Goal: Task Accomplishment & Management: Manage account settings

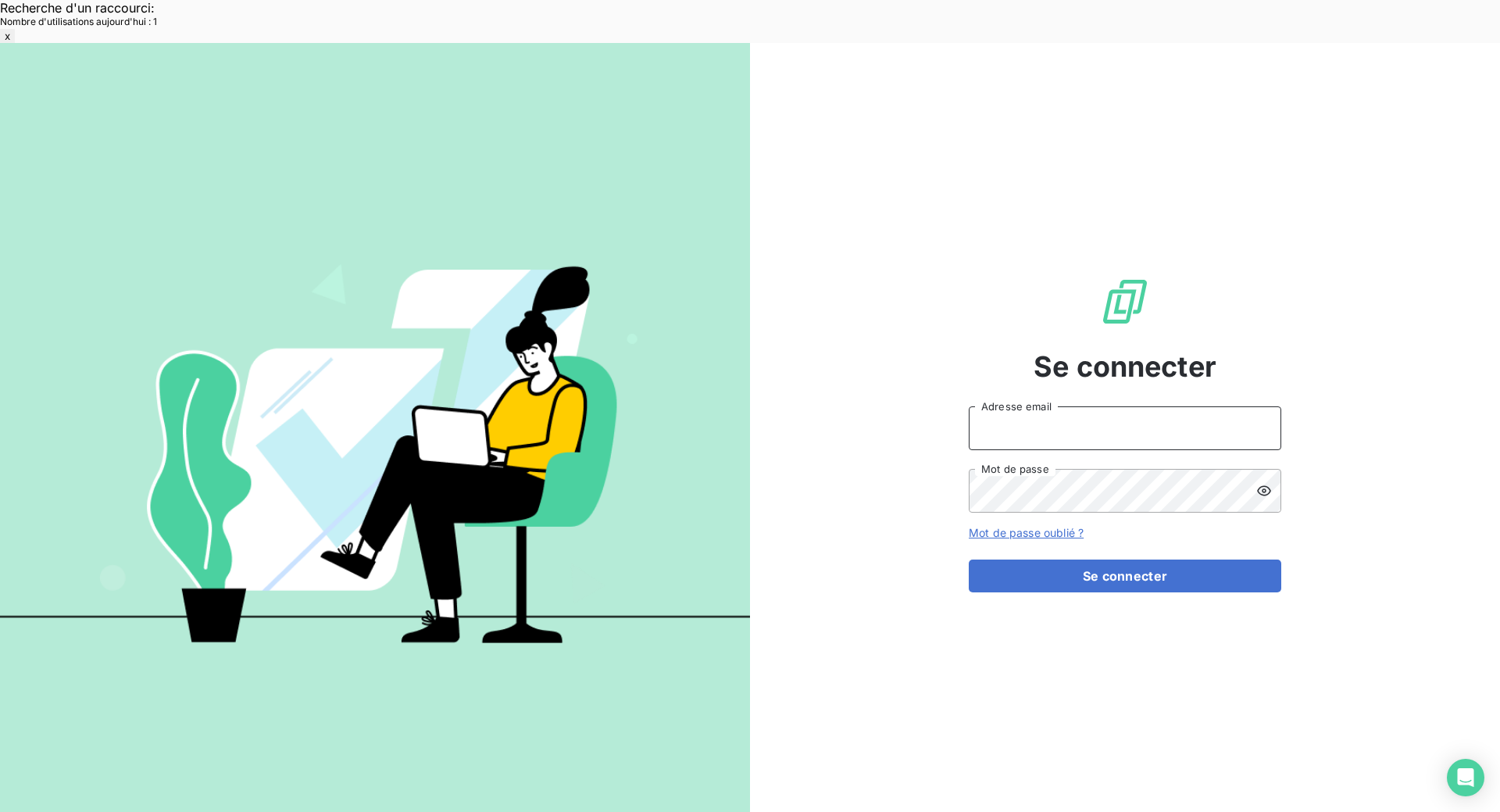
type input "[EMAIL_ADDRESS][DOMAIN_NAME]"
click at [1110, 559] on button "Se connecter" at bounding box center [1124, 575] width 312 height 32
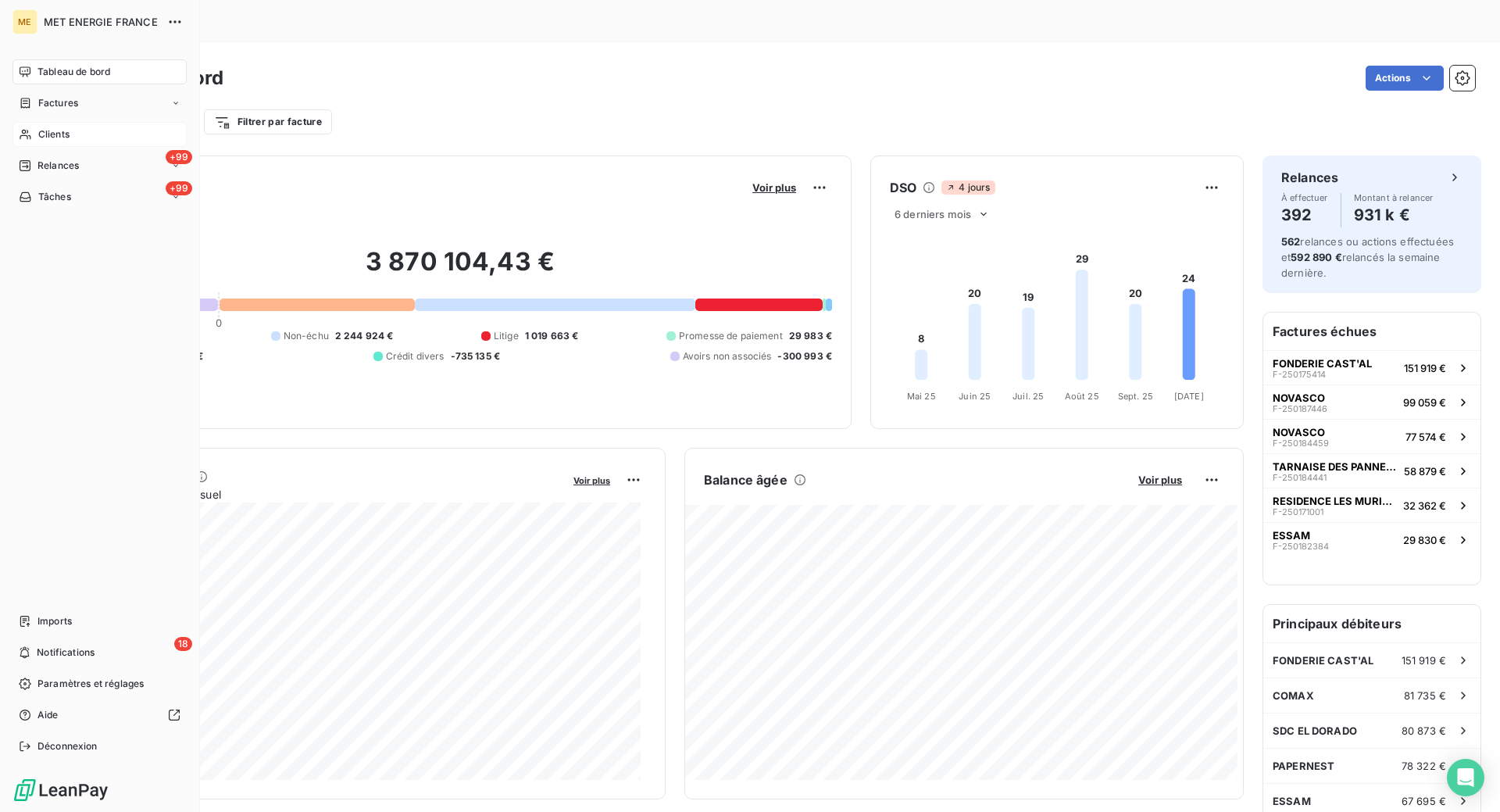
click at [45, 132] on span "Clients" at bounding box center [53, 134] width 31 height 14
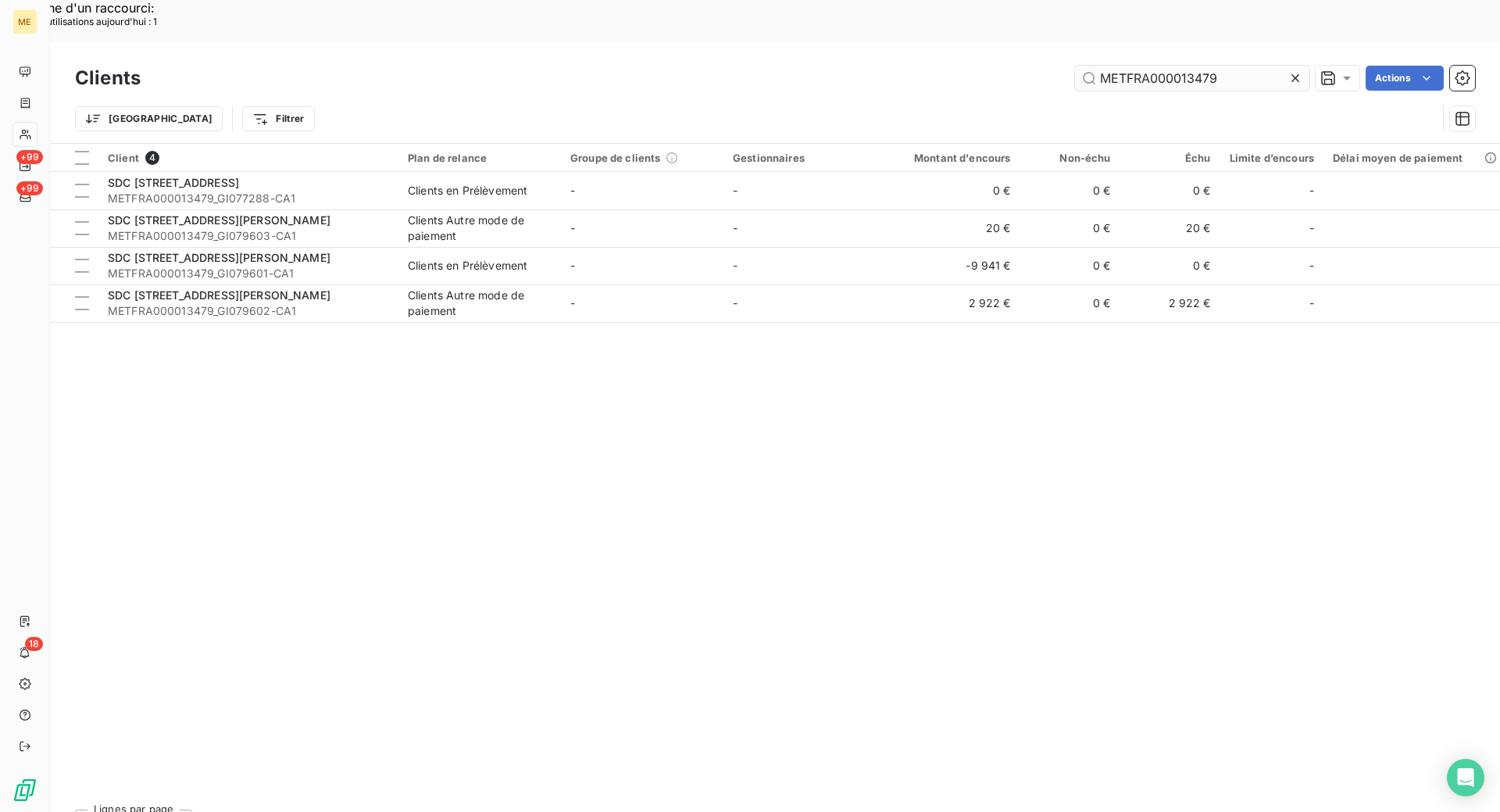
click at [1262, 66] on input "METFRA000013479" at bounding box center [1193, 78] width 235 height 25
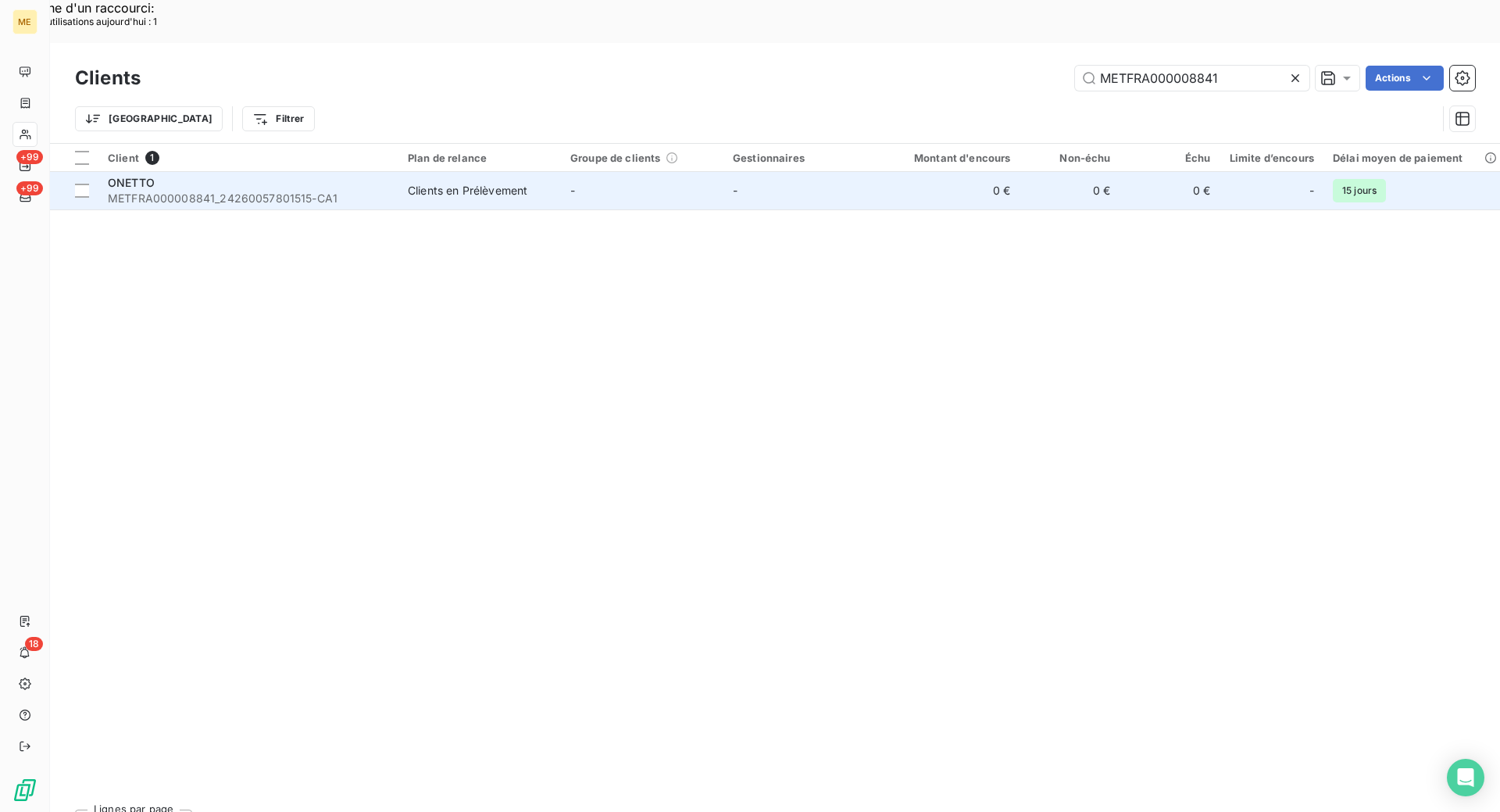
type input "METFRA000008841"
click at [386, 191] on span "METFRA000008841_24260057801515-CA1" at bounding box center [248, 198] width 281 height 15
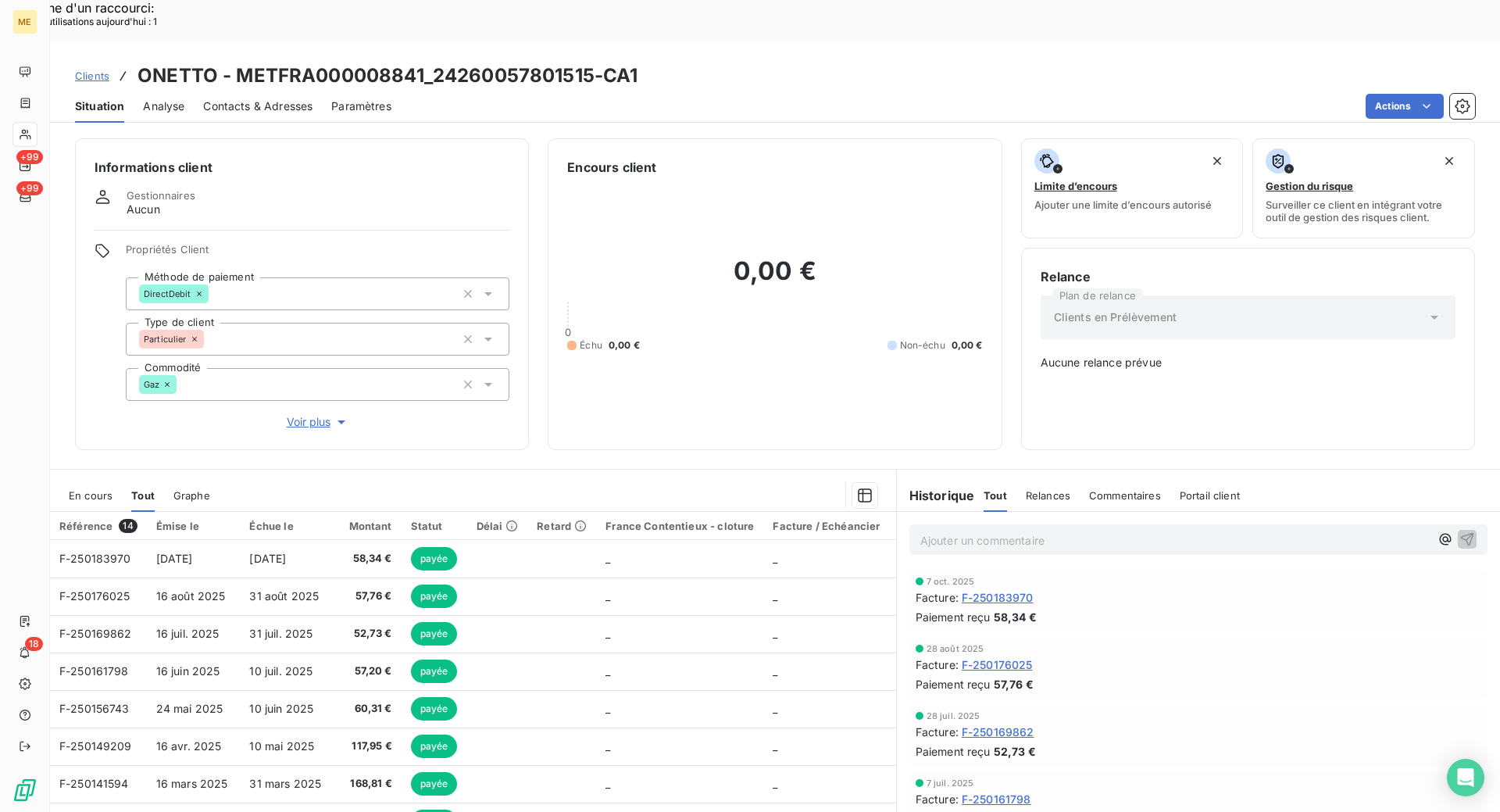
click at [996, 589] on span "F-250183970" at bounding box center [997, 596] width 72 height 16
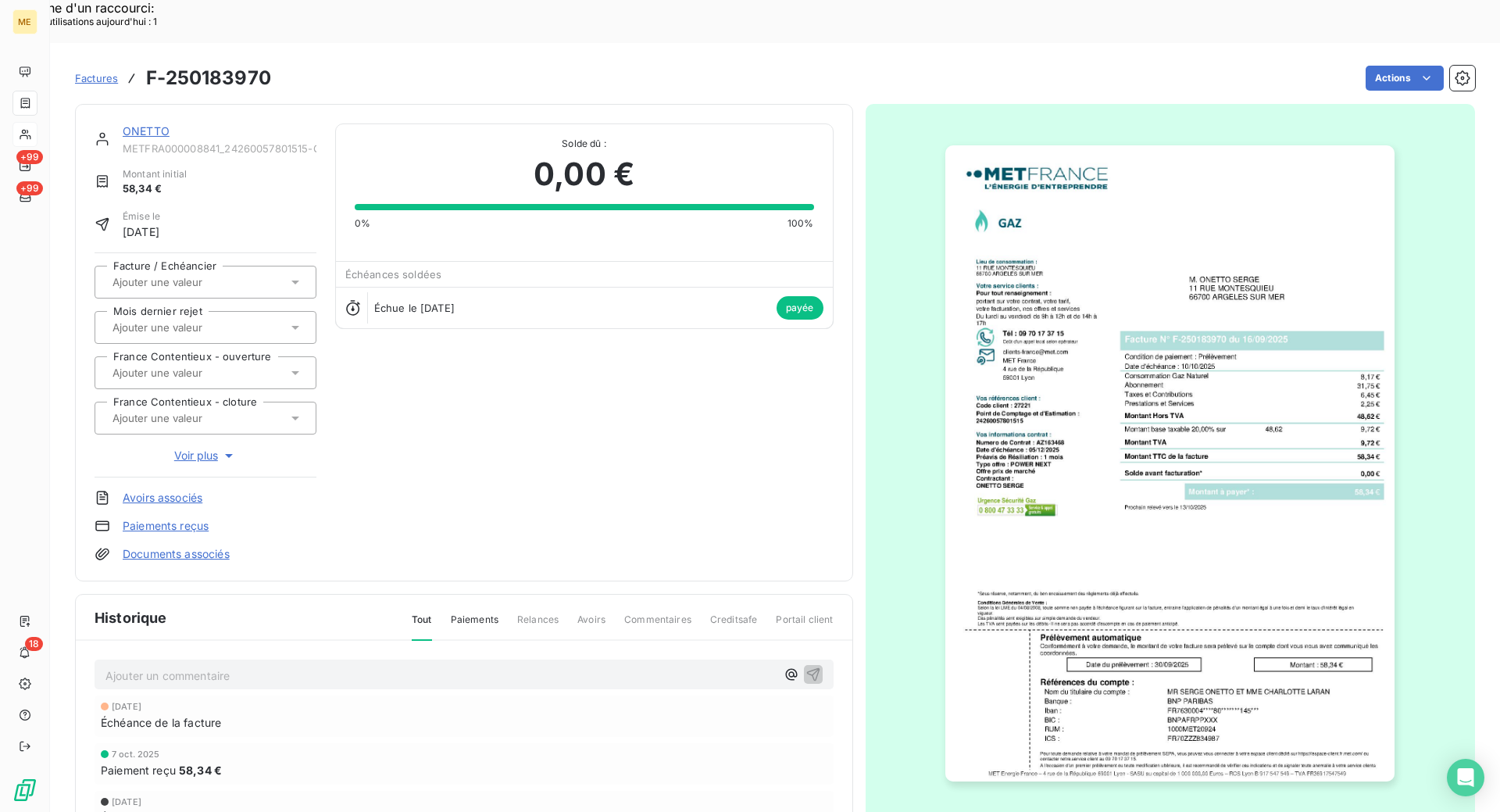
click at [1246, 396] on img "button" at bounding box center [1170, 463] width 449 height 635
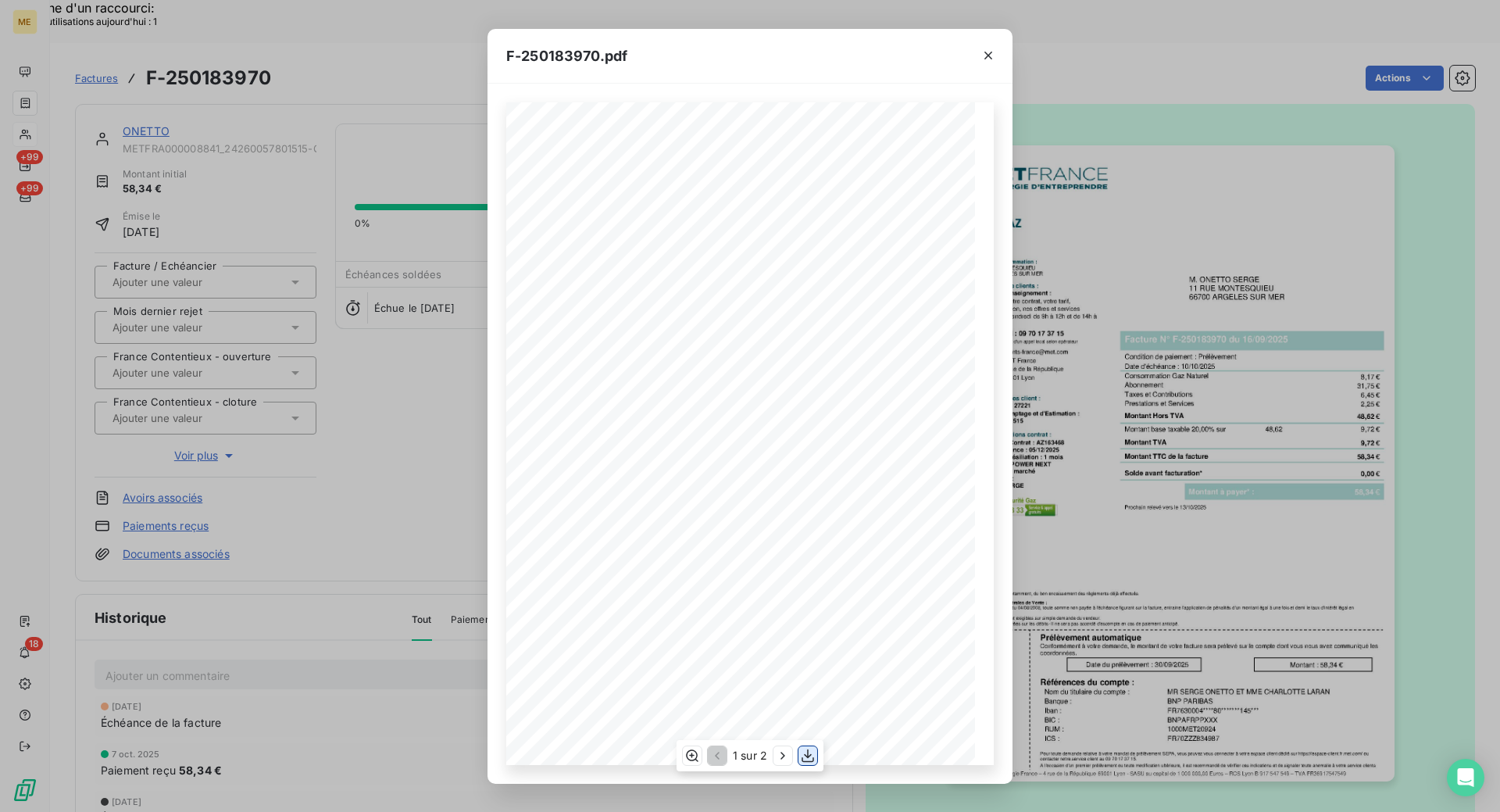
click at [812, 752] on icon "button" at bounding box center [807, 756] width 15 height 15
click at [774, 756] on button "button" at bounding box center [783, 756] width 19 height 19
click at [528, 267] on div "Détail de votre facture : Document à conserver 5 ans Numéro F-250183970 Vos réf…" at bounding box center [750, 433] width 488 height 662
click at [687, 46] on div "F-250183970.pdf" at bounding box center [750, 55] width 525 height 54
click at [519, 267] on div "Détail de votre facture : Document à conserver 5 ans Numéro F-250183970 Vos réf…" at bounding box center [750, 433] width 488 height 662
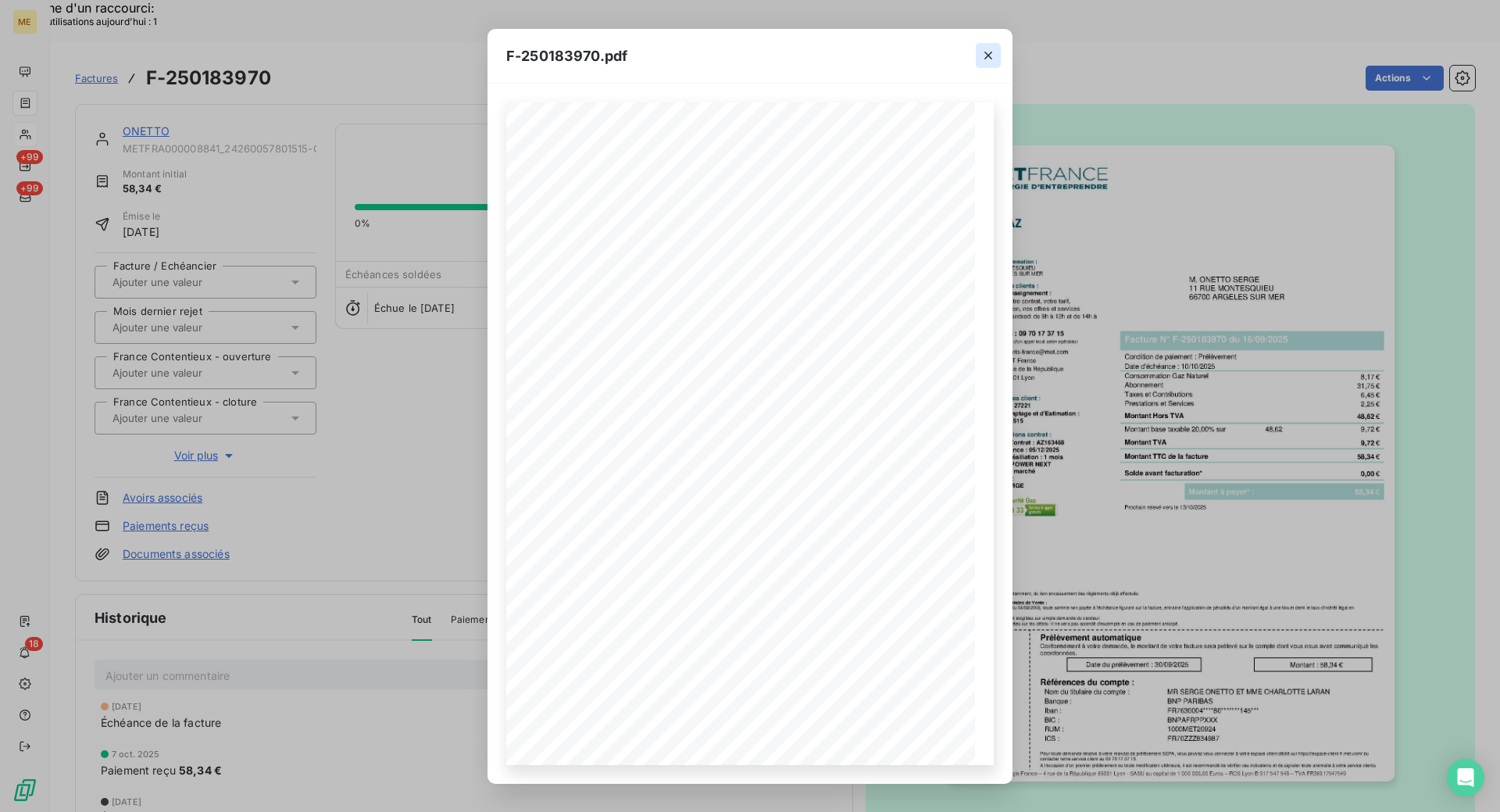
click at [981, 52] on icon "button" at bounding box center [989, 55] width 15 height 15
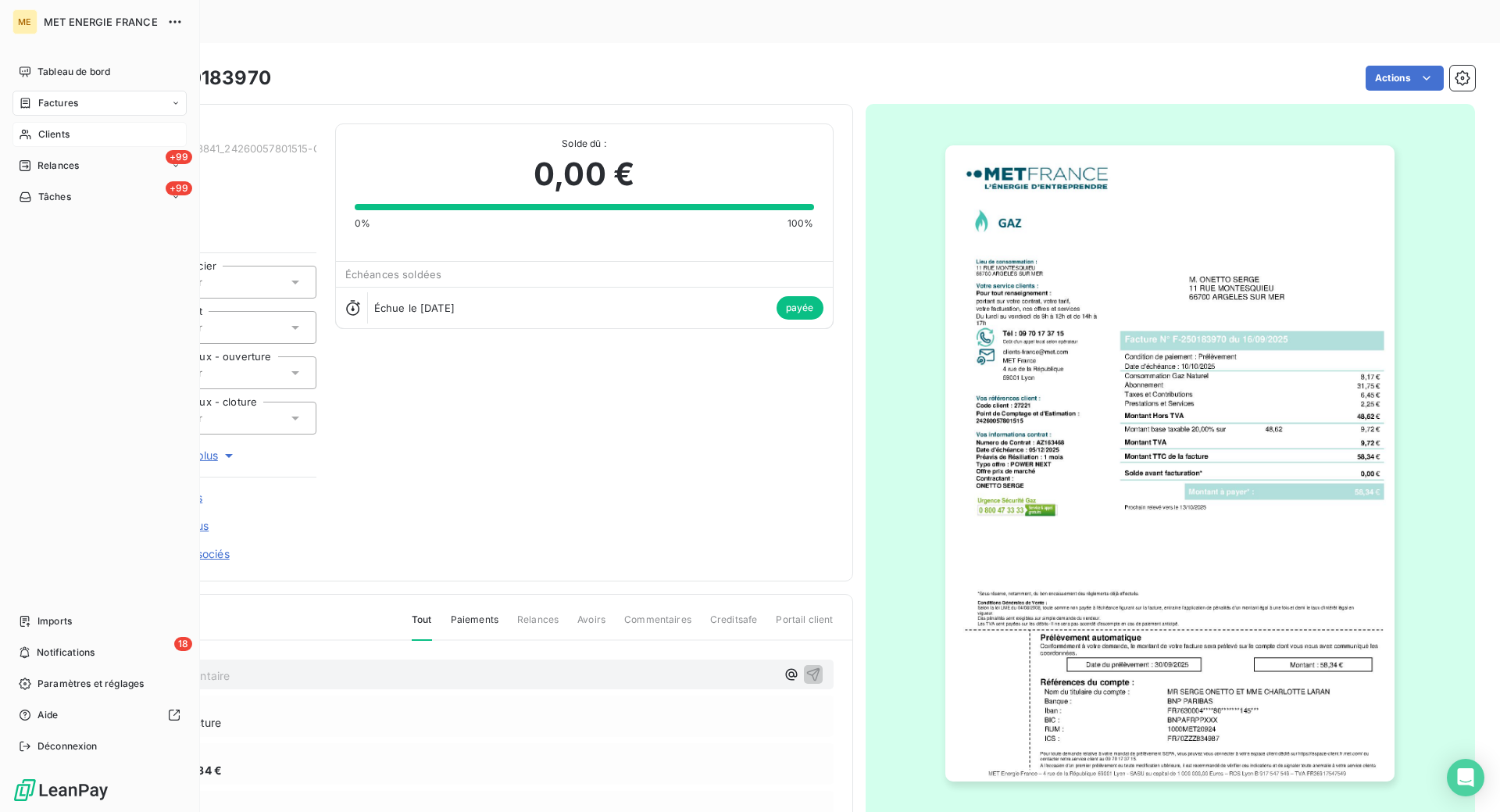
click at [58, 135] on span "Clients" at bounding box center [53, 134] width 31 height 14
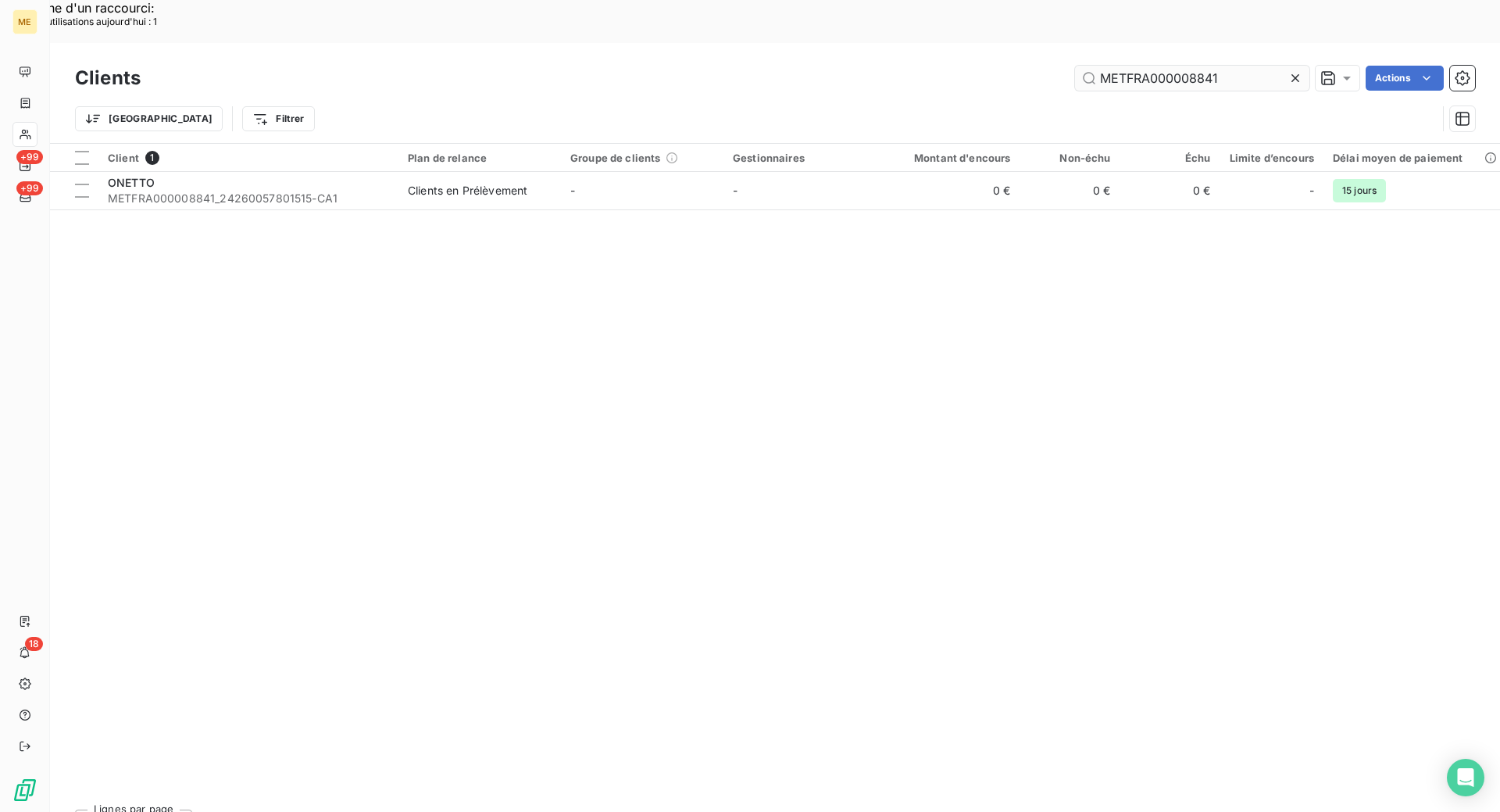
click at [1226, 66] on input "METFRA000008841" at bounding box center [1193, 78] width 235 height 25
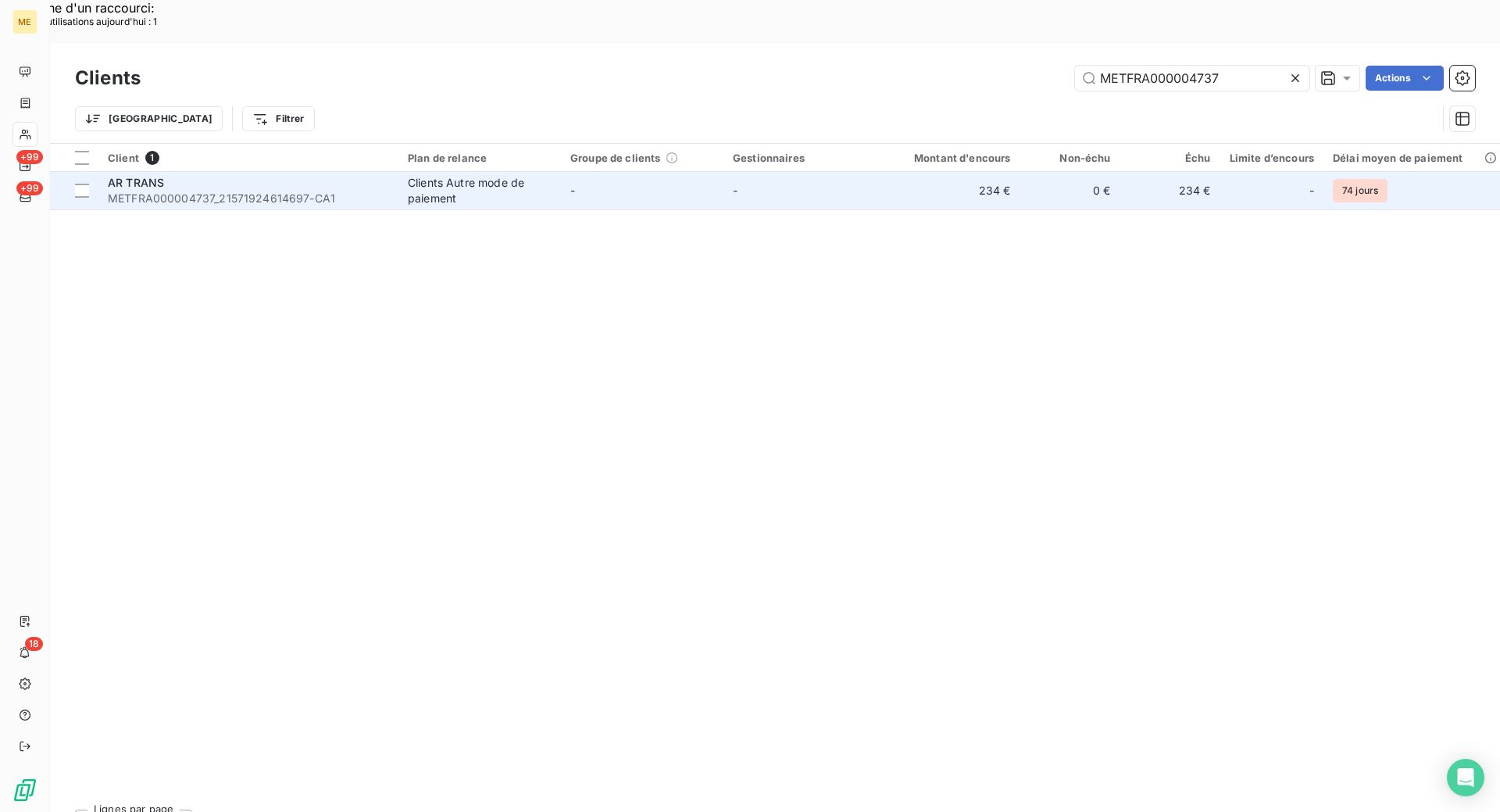
type input "METFRA000004737"
click at [362, 191] on span "METFRA000004737_21571924614697-CA1" at bounding box center [248, 198] width 281 height 15
